Goal: Navigation & Orientation: Find specific page/section

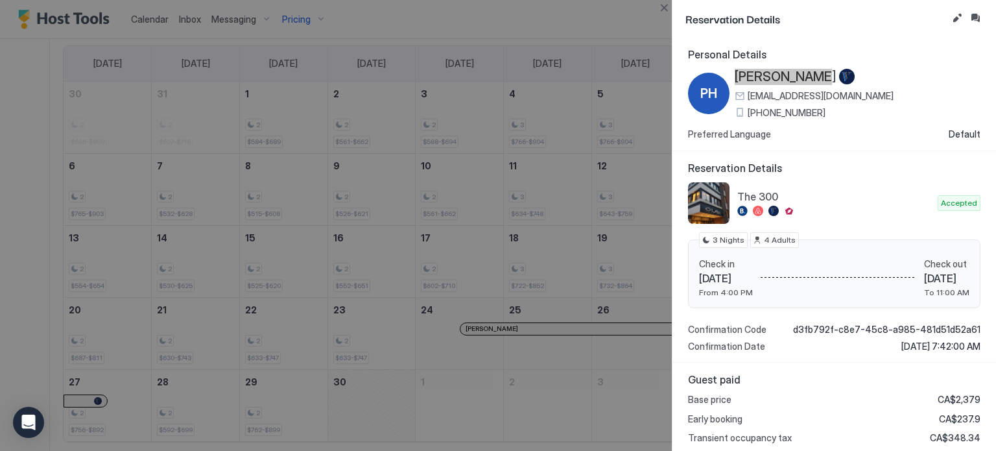
scroll to position [249, 747]
click at [664, 8] on button "Close" at bounding box center [664, 8] width 16 height 16
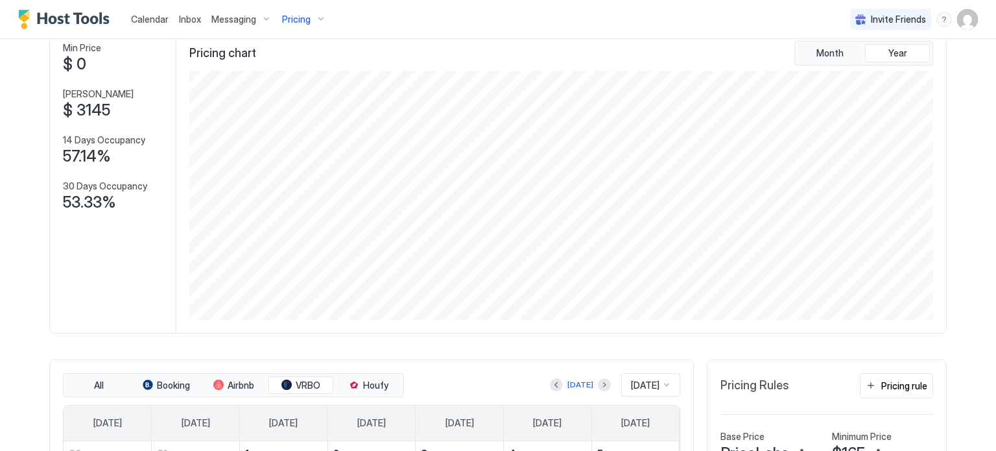
scroll to position [0, 0]
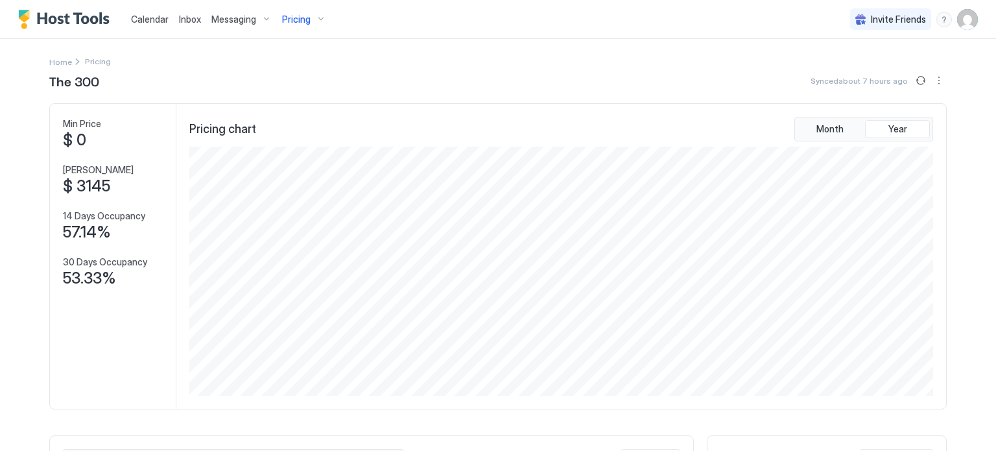
click at [304, 14] on span "Pricing" at bounding box center [296, 20] width 29 height 12
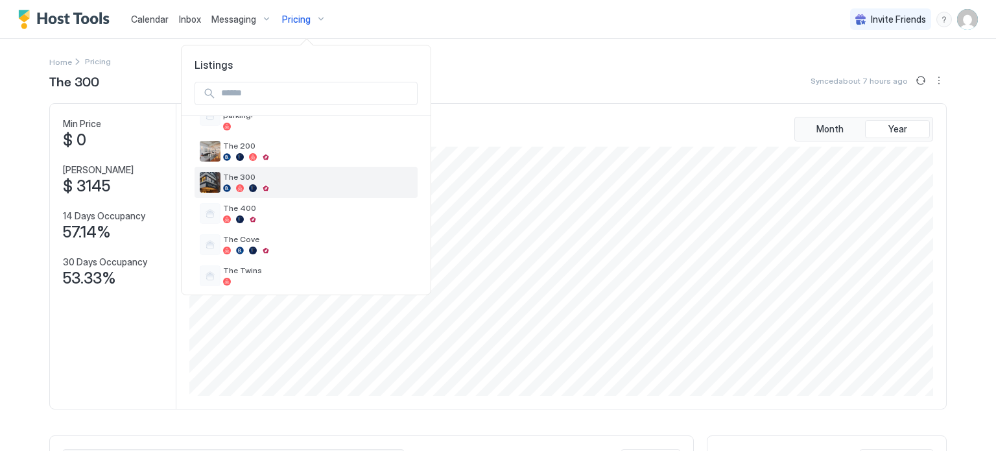
scroll to position [60, 0]
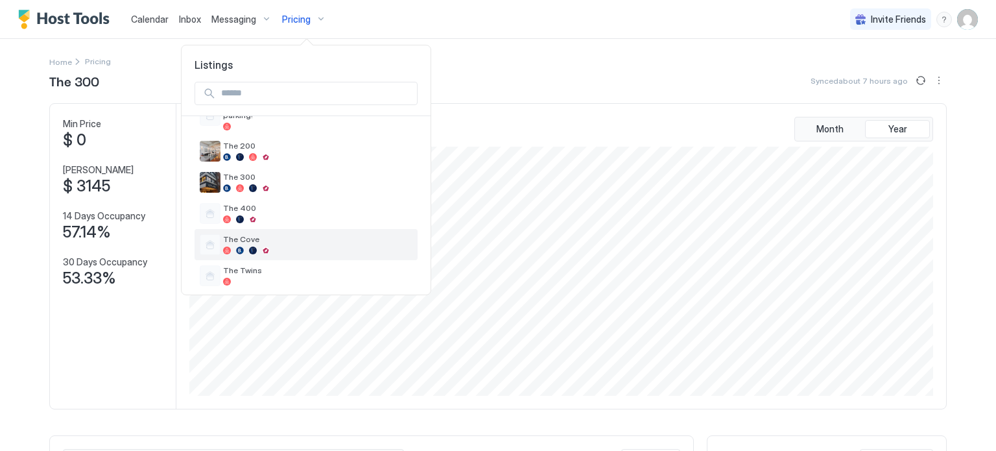
click at [270, 246] on div at bounding box center [317, 250] width 189 height 8
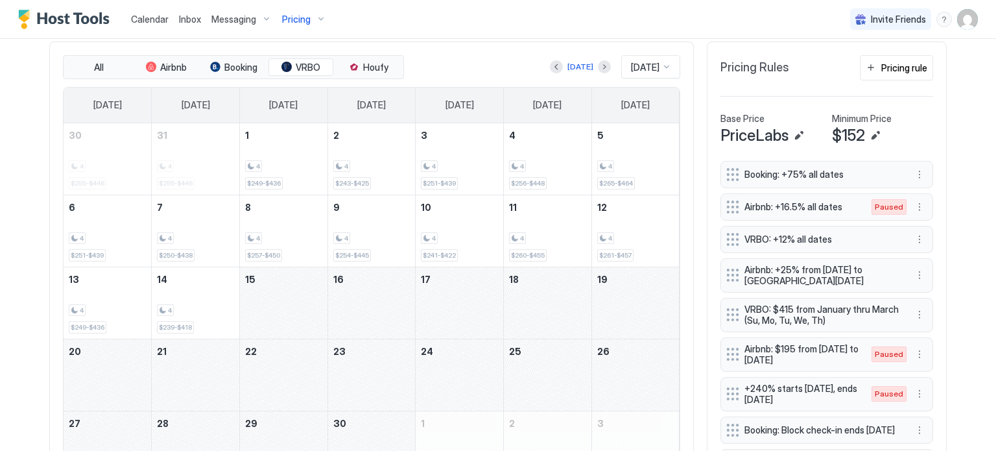
scroll to position [394, 0]
click at [598, 71] on div at bounding box center [604, 66] width 13 height 13
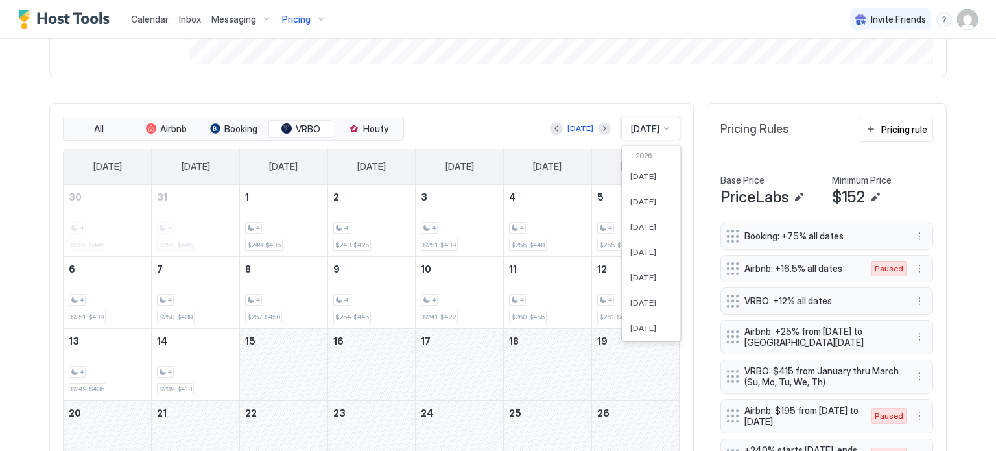
scroll to position [58, 0]
click at [632, 128] on span "[DATE]" at bounding box center [645, 129] width 29 height 12
click at [631, 286] on div "[DATE]" at bounding box center [652, 295] width 58 height 25
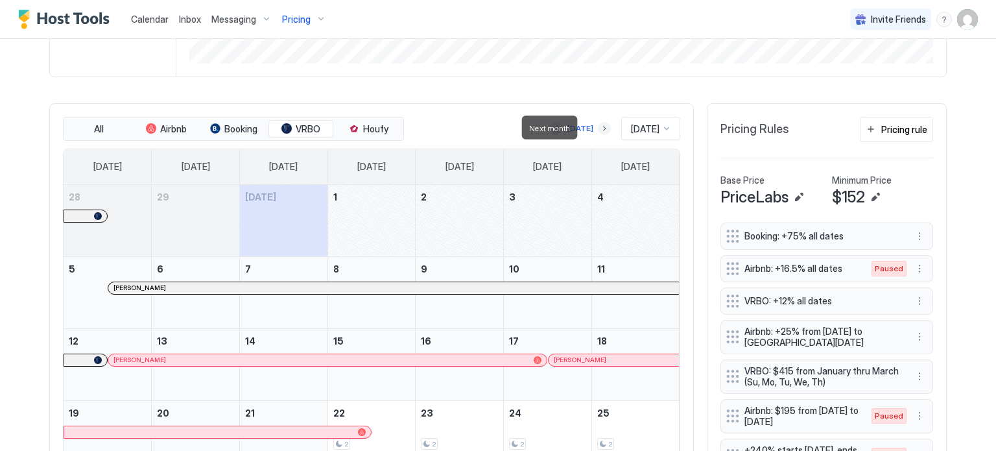
click at [598, 130] on button "Next month" at bounding box center [604, 128] width 13 height 13
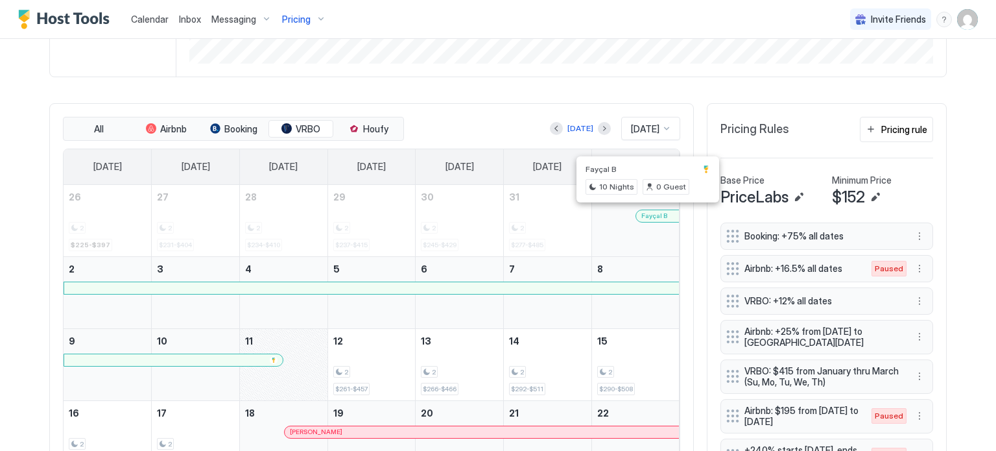
click at [645, 217] on div at bounding box center [650, 216] width 10 height 10
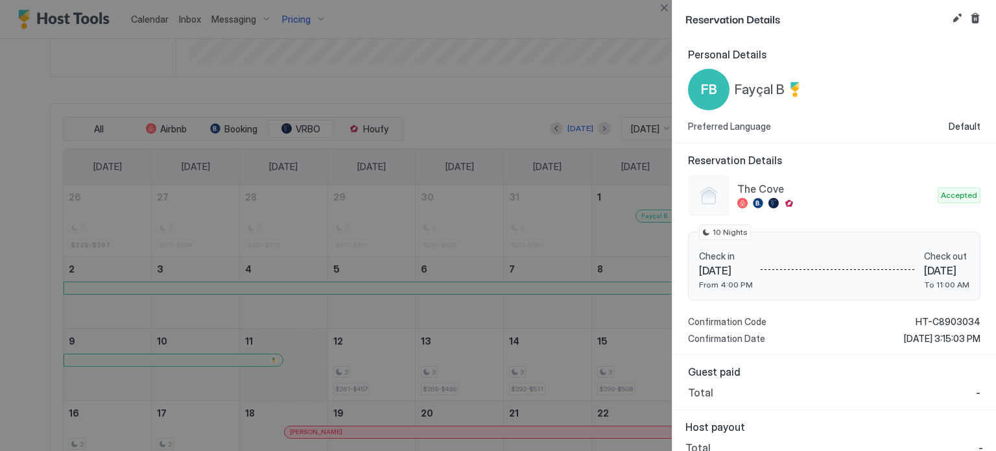
scroll to position [0, 0]
click at [669, 9] on button "Close" at bounding box center [664, 8] width 16 height 16
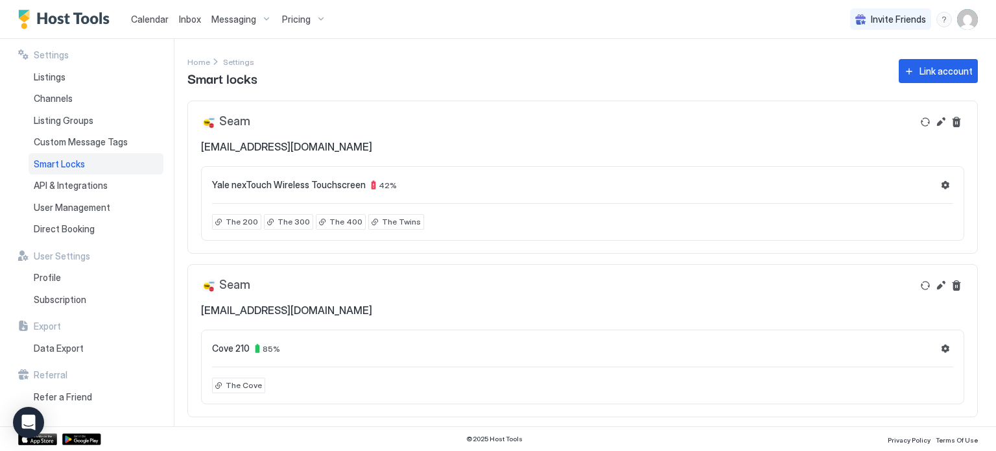
scroll to position [51, 0]
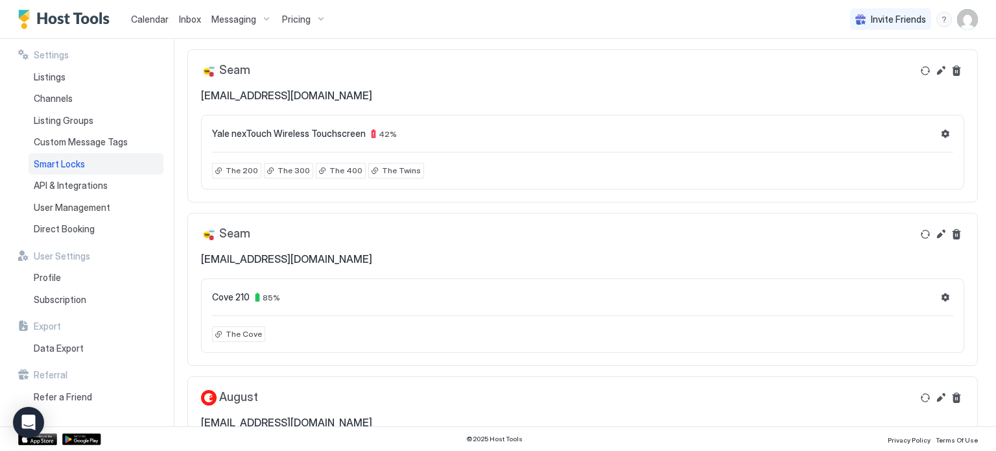
click at [146, 19] on span "Calendar" at bounding box center [150, 19] width 38 height 11
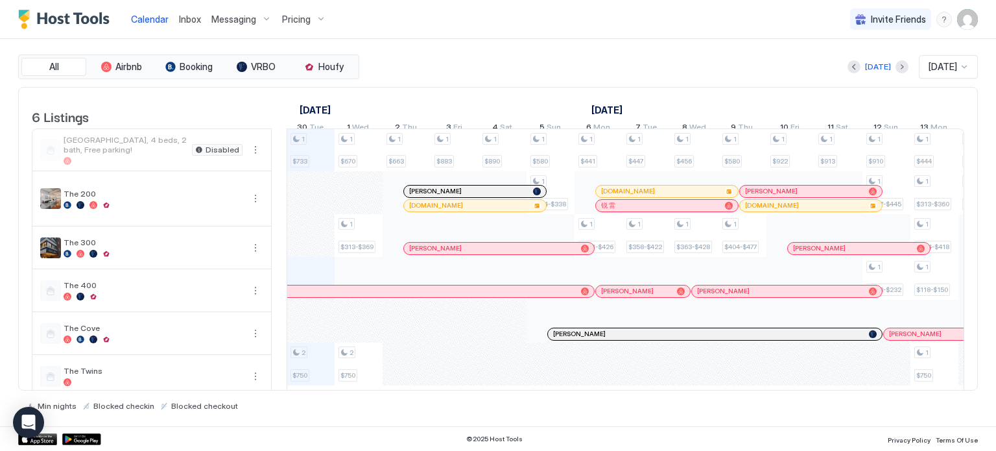
scroll to position [0, 721]
click at [437, 197] on div at bounding box center [437, 191] width 10 height 10
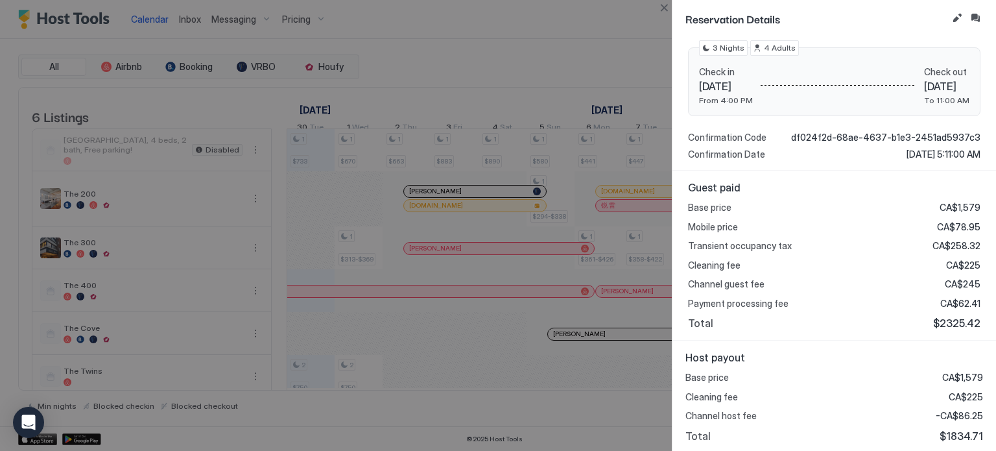
scroll to position [0, 0]
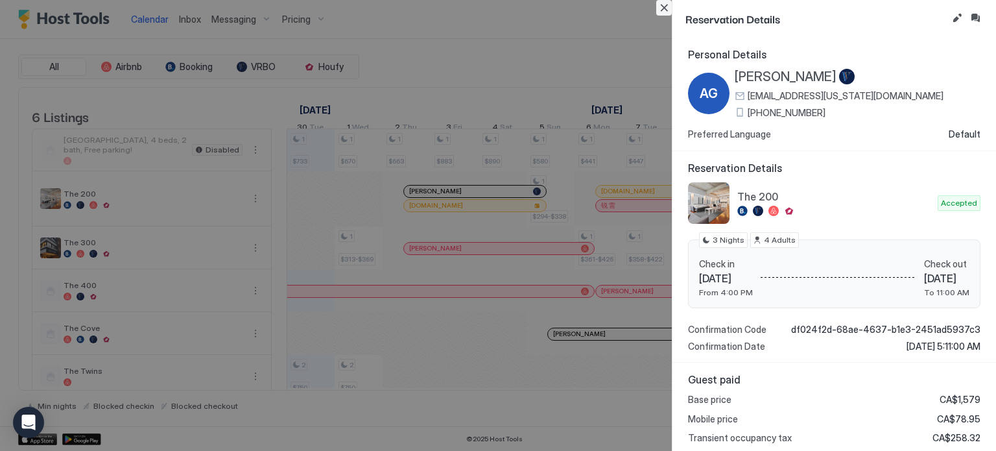
click at [664, 4] on button "Close" at bounding box center [664, 8] width 16 height 16
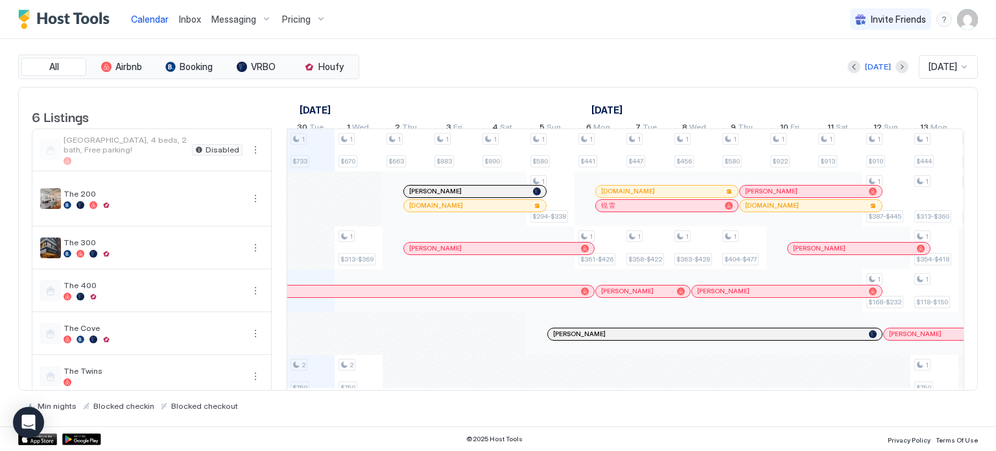
click at [970, 21] on img "User profile" at bounding box center [967, 19] width 21 height 21
click at [863, 75] on span "Settings" at bounding box center [850, 73] width 35 height 12
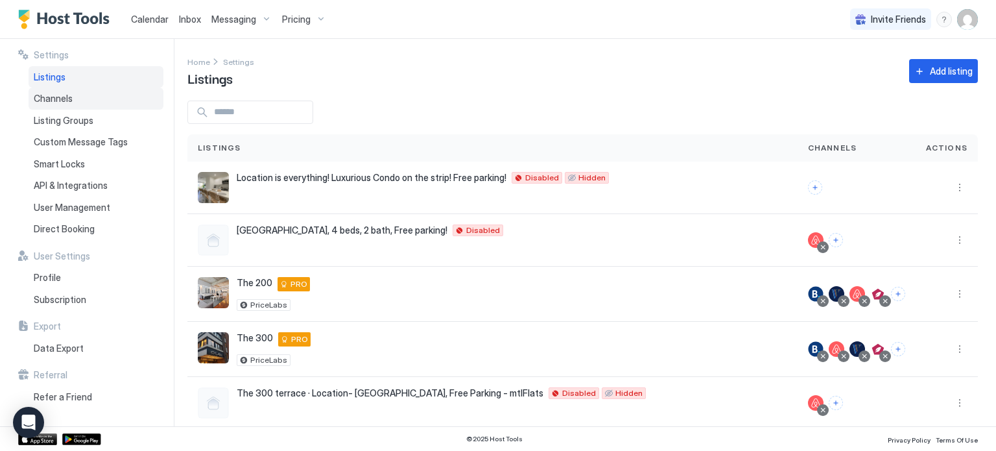
click at [66, 106] on div "Channels" at bounding box center [96, 99] width 135 height 22
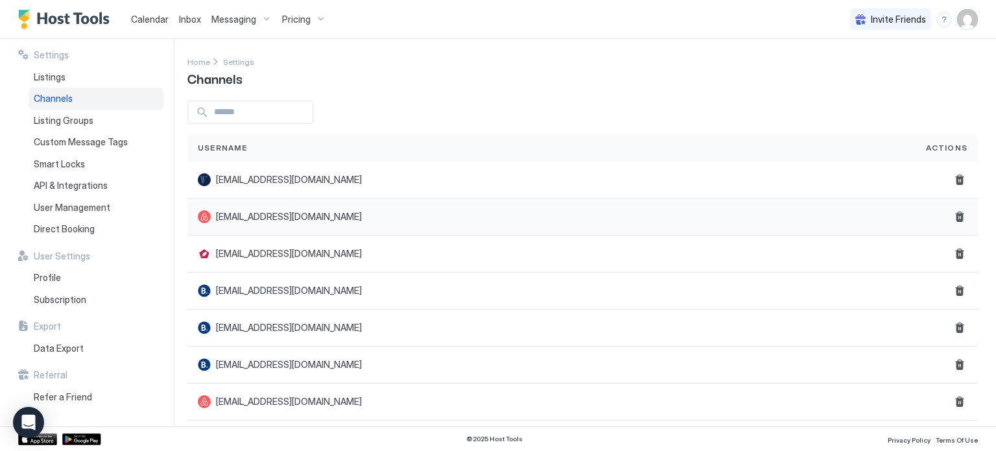
scroll to position [8, 0]
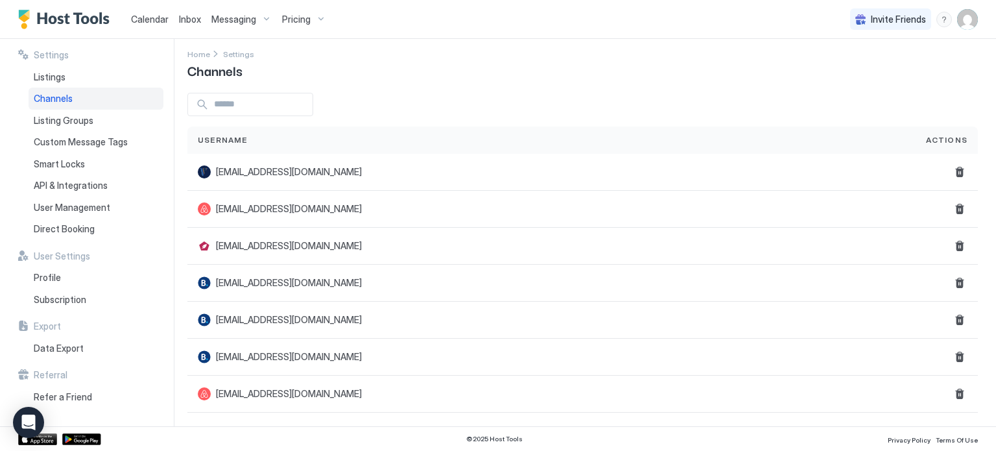
click at [965, 16] on img "User profile" at bounding box center [967, 19] width 21 height 21
click at [857, 72] on span "Settings" at bounding box center [850, 73] width 35 height 12
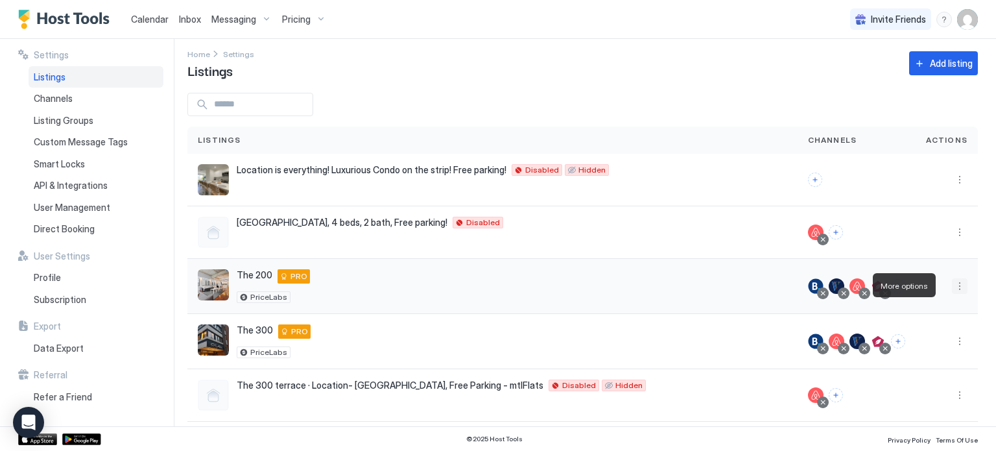
click at [952, 282] on button "More options" at bounding box center [960, 286] width 16 height 16
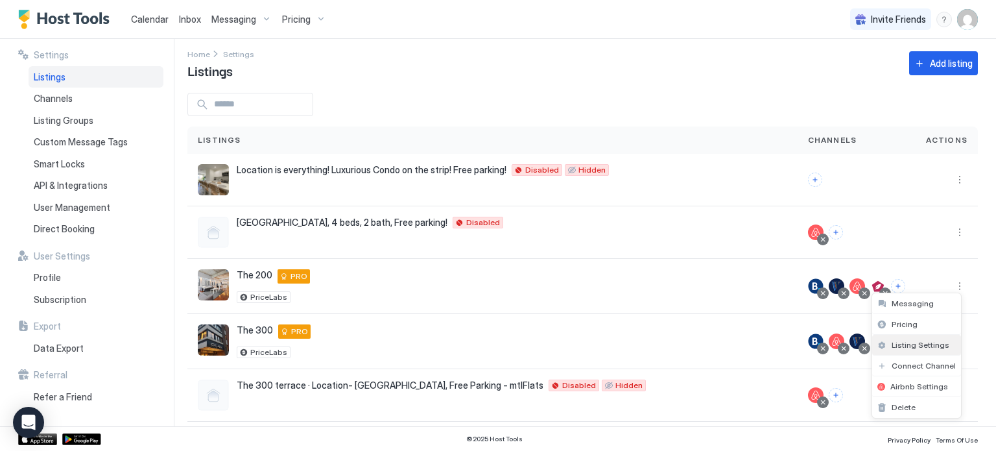
click at [909, 353] on div "Listing Settings" at bounding box center [916, 345] width 89 height 21
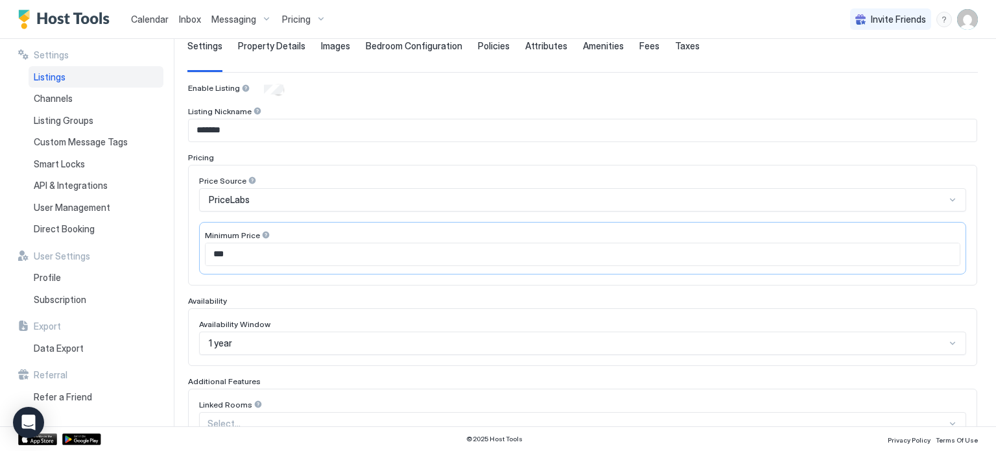
scroll to position [83, 0]
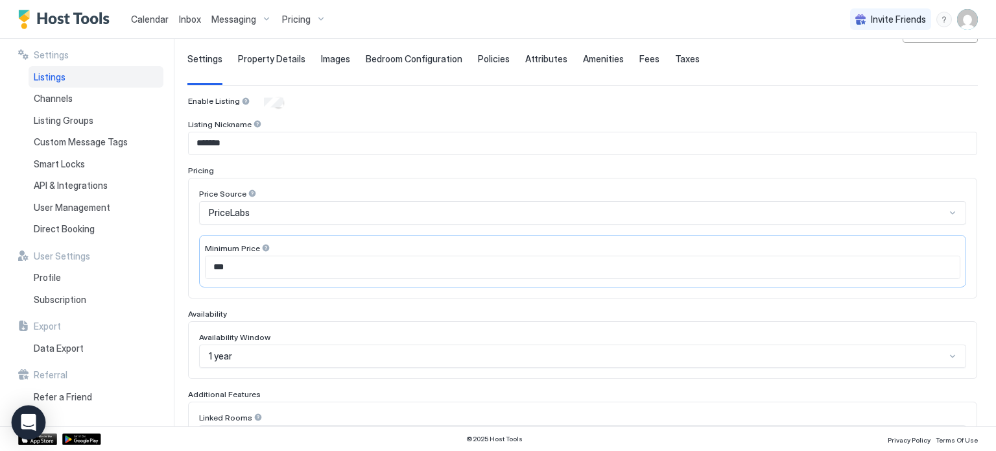
click at [12, 420] on body "Calendar Inbox Messaging Pricing Invite Friends FC Settings Listings Channels L…" at bounding box center [498, 225] width 996 height 451
click at [29, 420] on icon "Open Intercom Messenger" at bounding box center [28, 422] width 15 height 17
